Goal: Task Accomplishment & Management: Manage account settings

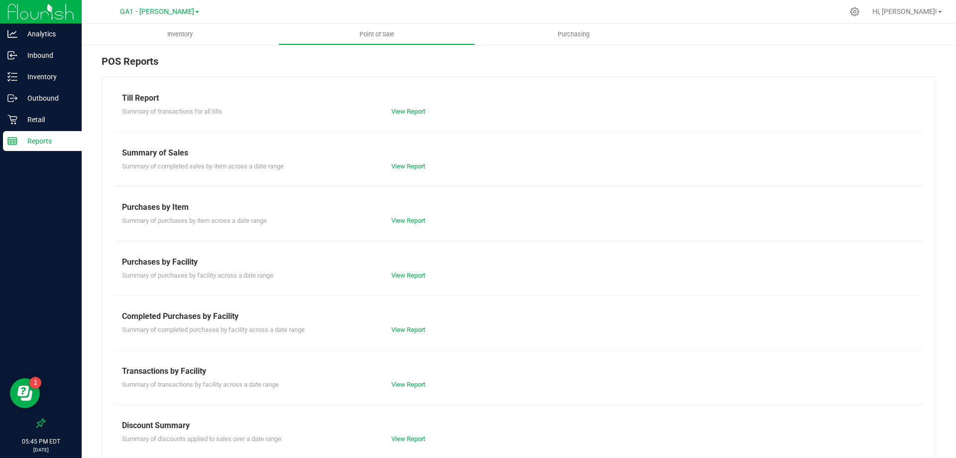
click at [910, 97] on div "Till Report Summary of transactions for all tills View Report Summary of Sales …" at bounding box center [519, 295] width 835 height 437
click at [941, 15] on link "Hi, [PERSON_NAME]!" at bounding box center [908, 11] width 78 height 10
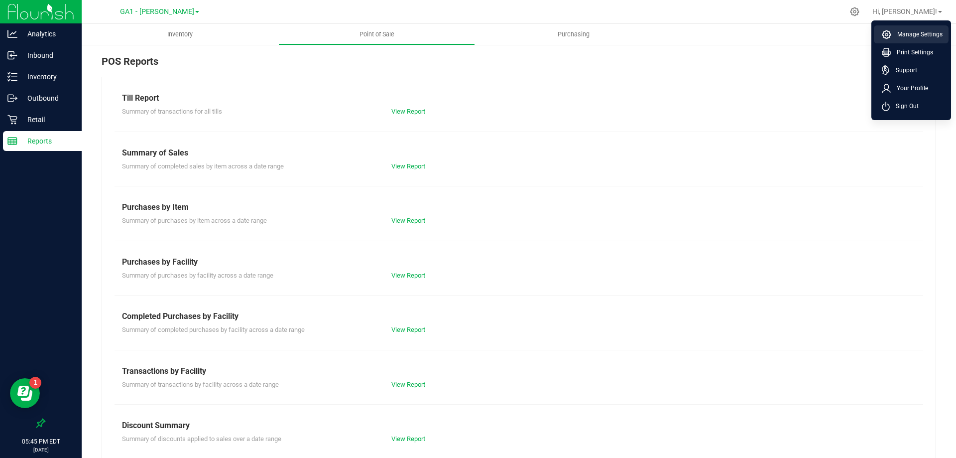
click at [926, 29] on span "Manage Settings" at bounding box center [917, 34] width 51 height 10
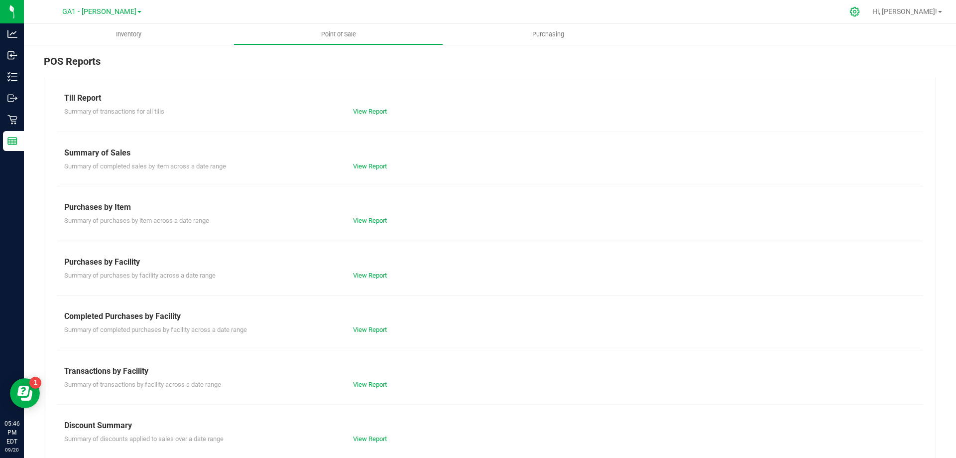
click at [868, 5] on div at bounding box center [855, 11] width 25 height 21
click at [862, 14] on div at bounding box center [855, 11] width 14 height 10
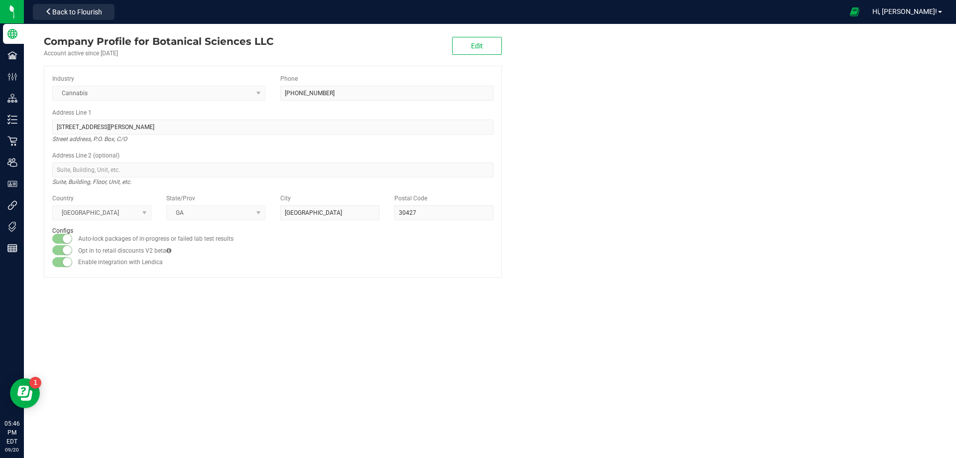
click at [138, 311] on div "Company Profile for Botanical Sciences LLC Account active since [DATE] Edit Ind…" at bounding box center [490, 241] width 932 height 434
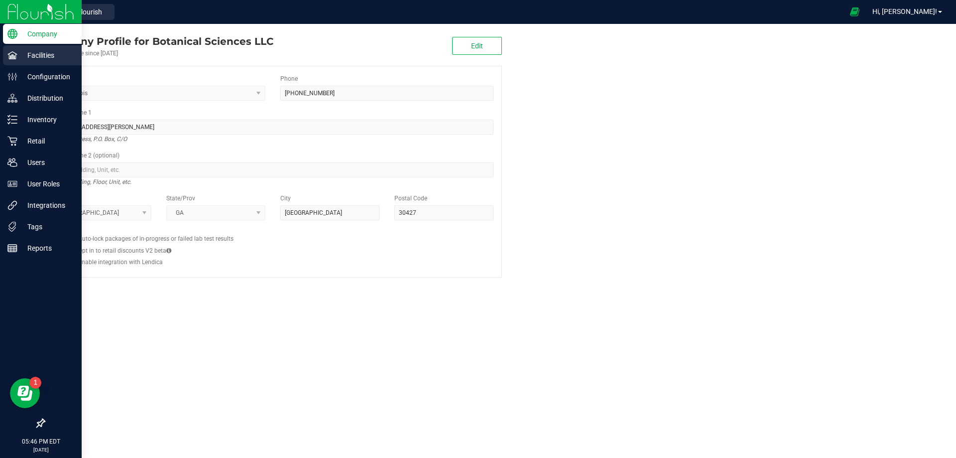
click at [31, 57] on p "Facilities" at bounding box center [47, 55] width 60 height 12
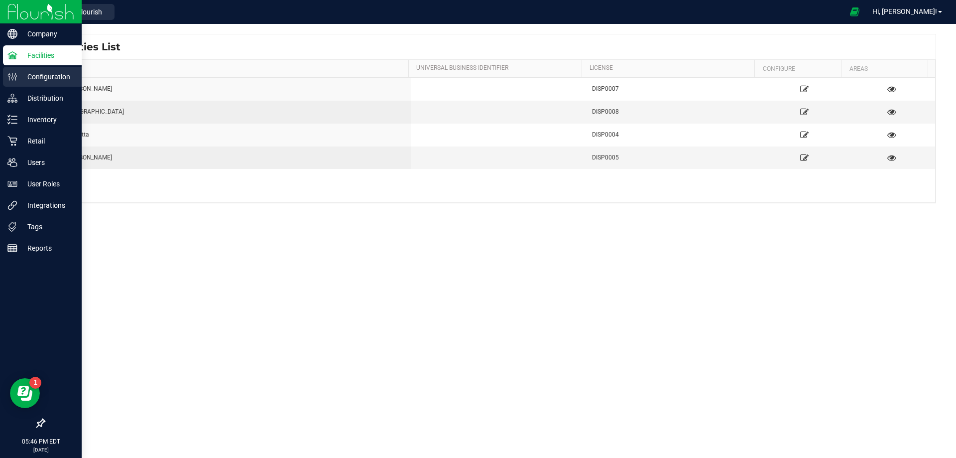
click at [26, 73] on p "Configuration" at bounding box center [47, 77] width 60 height 12
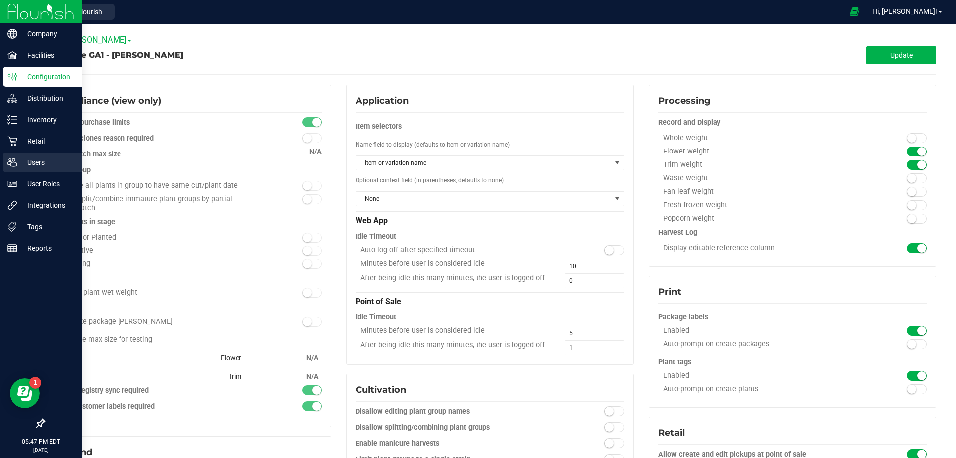
click at [34, 166] on p "Users" at bounding box center [47, 162] width 60 height 12
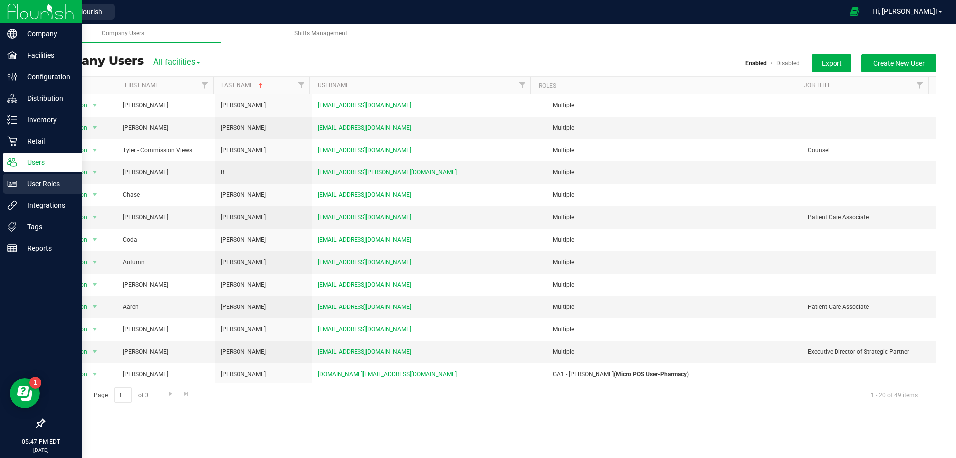
click at [13, 180] on icon at bounding box center [12, 184] width 10 height 10
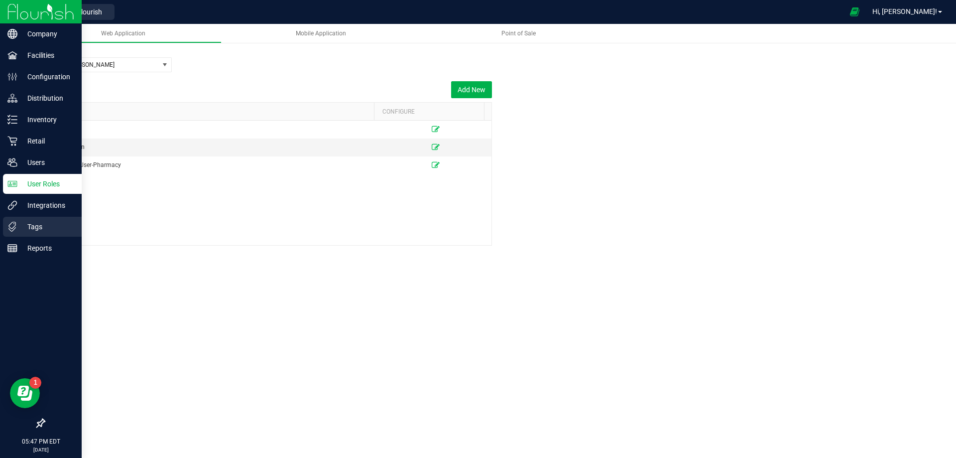
click at [21, 228] on p "Tags" at bounding box center [47, 227] width 60 height 12
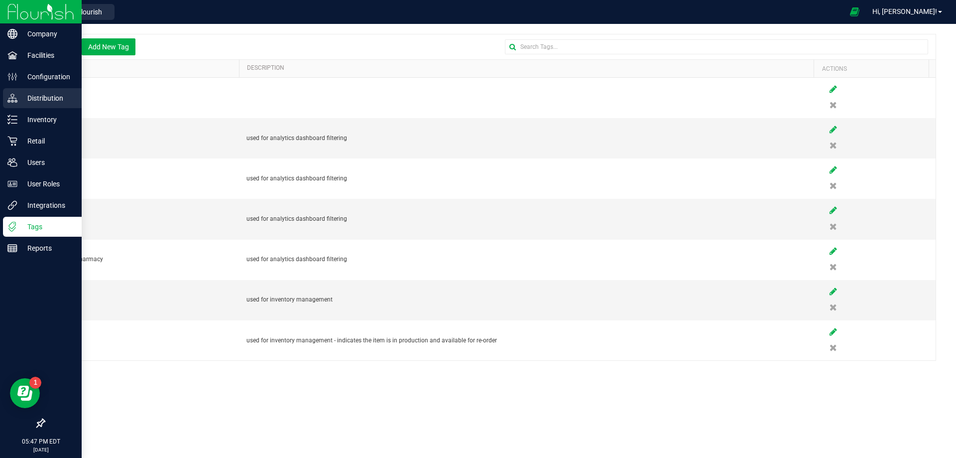
click at [26, 88] on div "Distribution" at bounding box center [42, 98] width 79 height 20
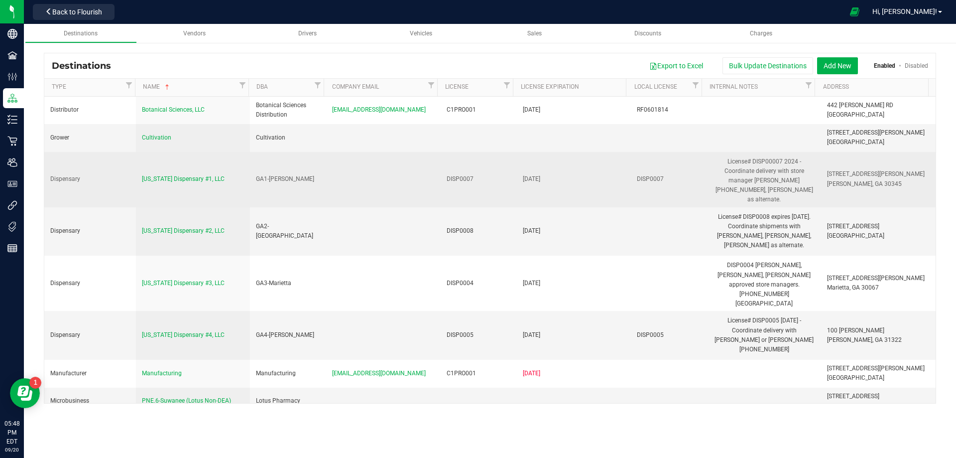
click at [759, 185] on div "License# DISP00007 2024 - Coordinate delivery with store manager [PERSON_NAME] …" at bounding box center [764, 179] width 102 height 47
click at [162, 177] on span "[US_STATE] Dispensary #1, LLC" at bounding box center [183, 178] width 83 height 7
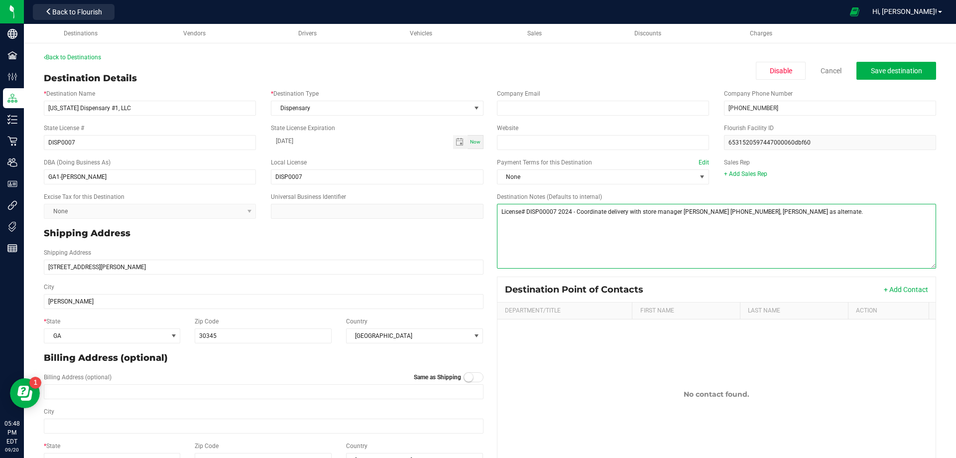
drag, startPoint x: 707, startPoint y: 209, endPoint x: 677, endPoint y: 212, distance: 30.0
click at [677, 212] on textarea "Destination Notes (Defaults to internal)" at bounding box center [717, 236] width 440 height 65
drag, startPoint x: 757, startPoint y: 209, endPoint x: 722, endPoint y: 212, distance: 35.5
click at [722, 212] on textarea "Destination Notes (Defaults to internal)" at bounding box center [717, 236] width 440 height 65
drag, startPoint x: 772, startPoint y: 210, endPoint x: 860, endPoint y: 222, distance: 88.5
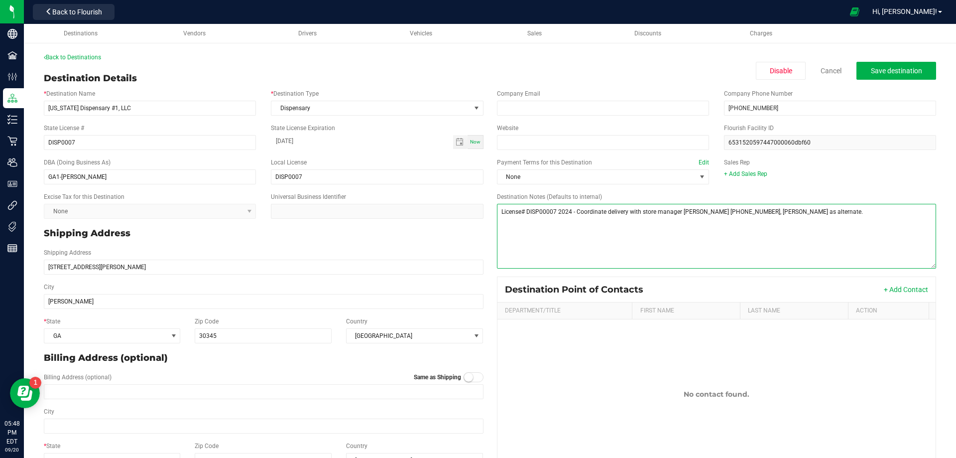
click at [860, 222] on textarea "Destination Notes (Defaults to internal)" at bounding box center [717, 236] width 440 height 65
type textarea "License# DISP00007 2024 - Coordinate delivery with store manager [PERSON_NAME] …"
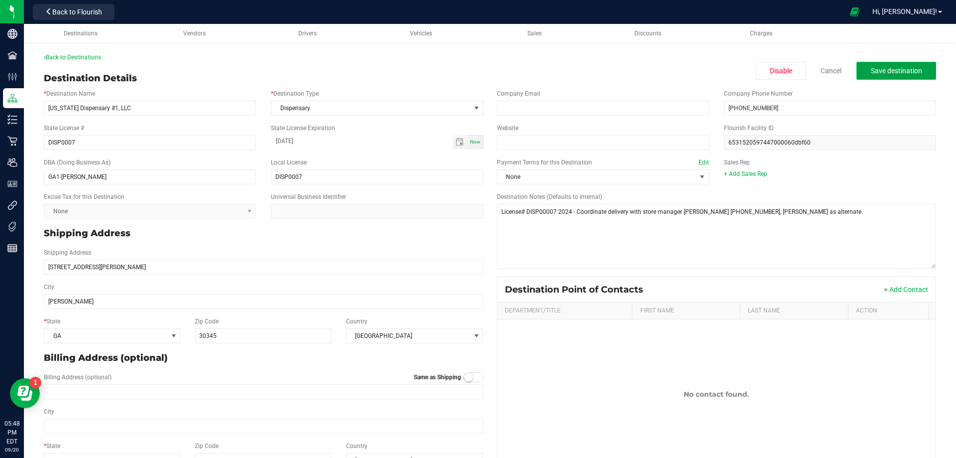
click at [863, 63] on button "Save destination" at bounding box center [897, 71] width 80 height 18
click at [51, 53] on div "Back to Destinations" at bounding box center [490, 57] width 893 height 9
click at [49, 57] on link "Back to Destinations" at bounding box center [72, 57] width 57 height 7
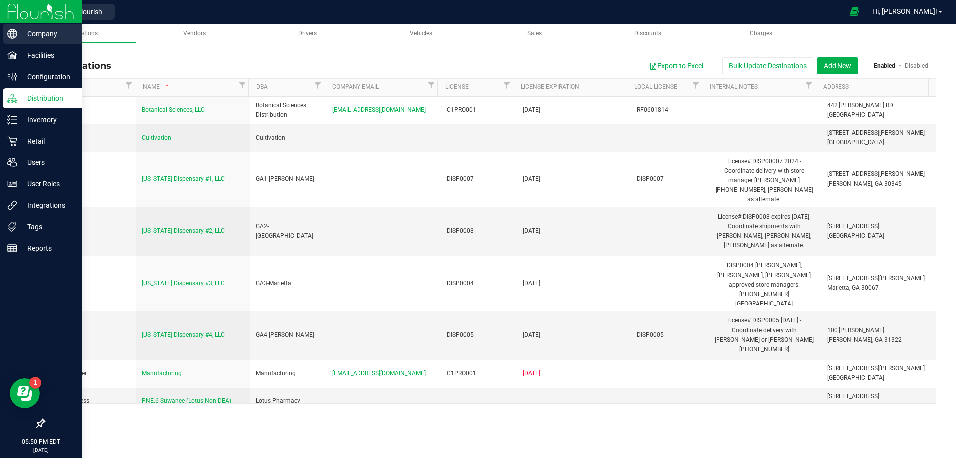
click at [32, 33] on p "Company" at bounding box center [47, 34] width 60 height 12
